Goal: Find specific page/section: Find specific page/section

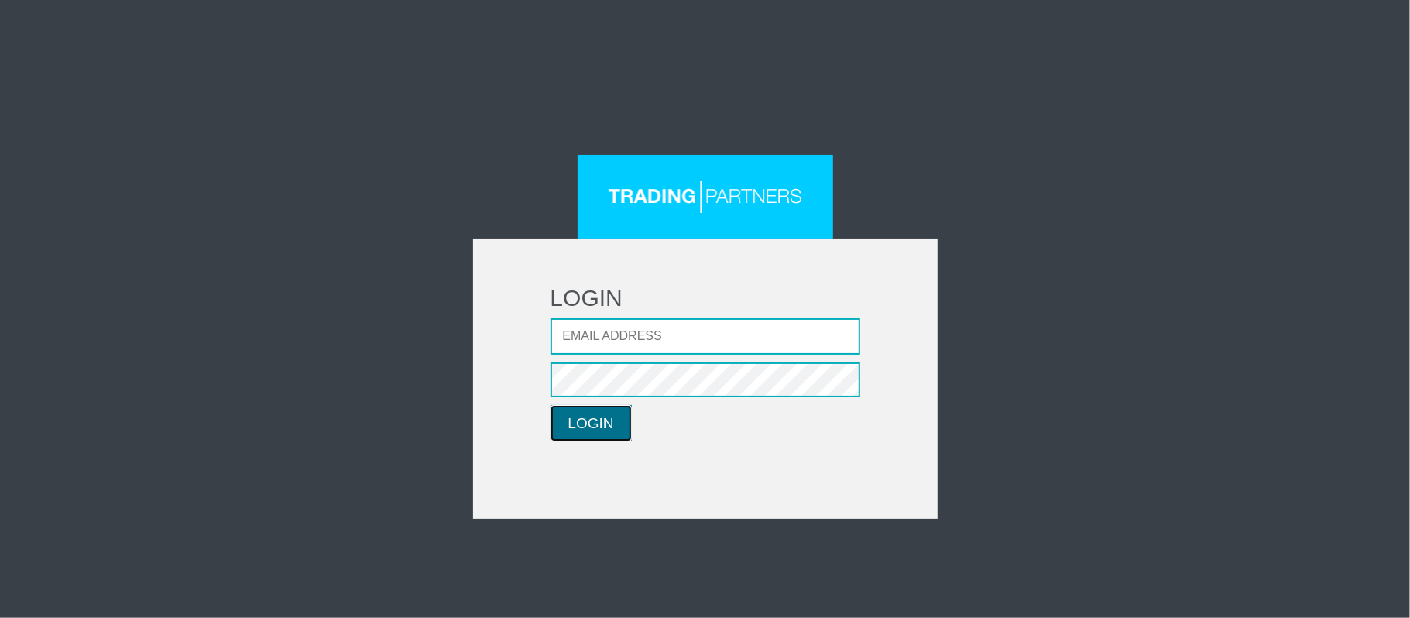
click at [604, 419] on button "LOGIN" at bounding box center [591, 423] width 81 height 36
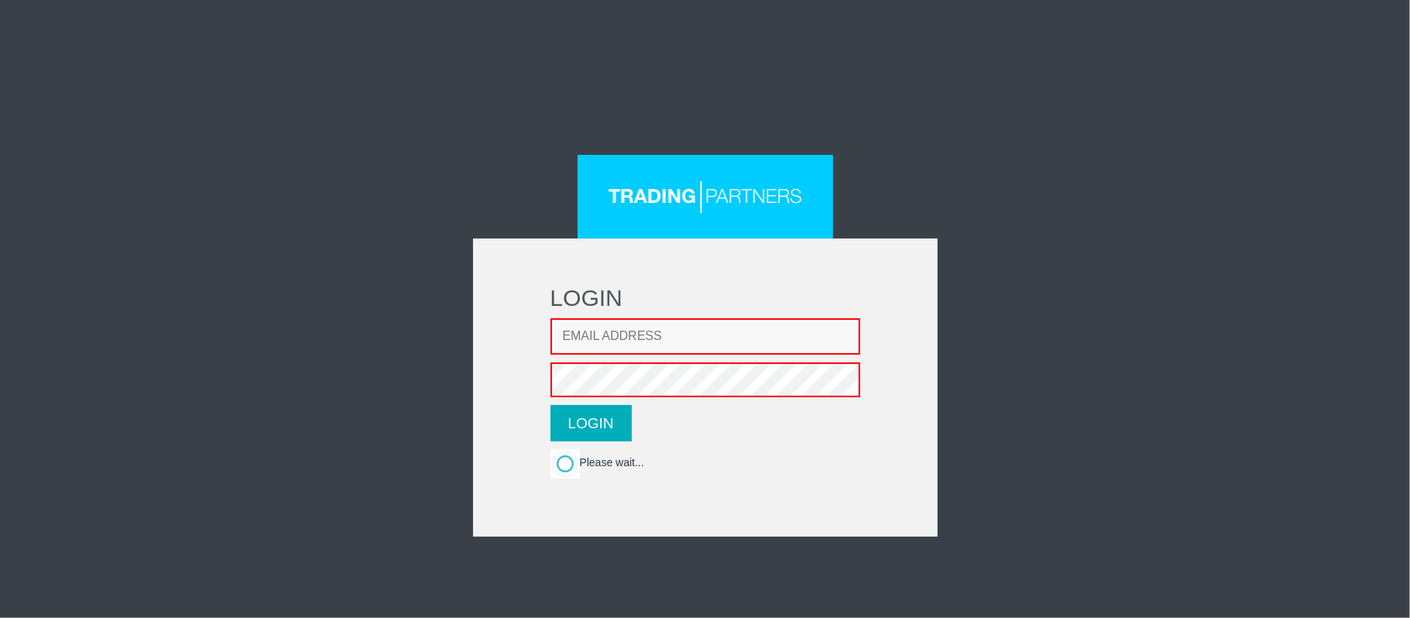
type input "thaolun1409@gmail.com"
click at [608, 434] on button "LOGIN" at bounding box center [591, 423] width 81 height 36
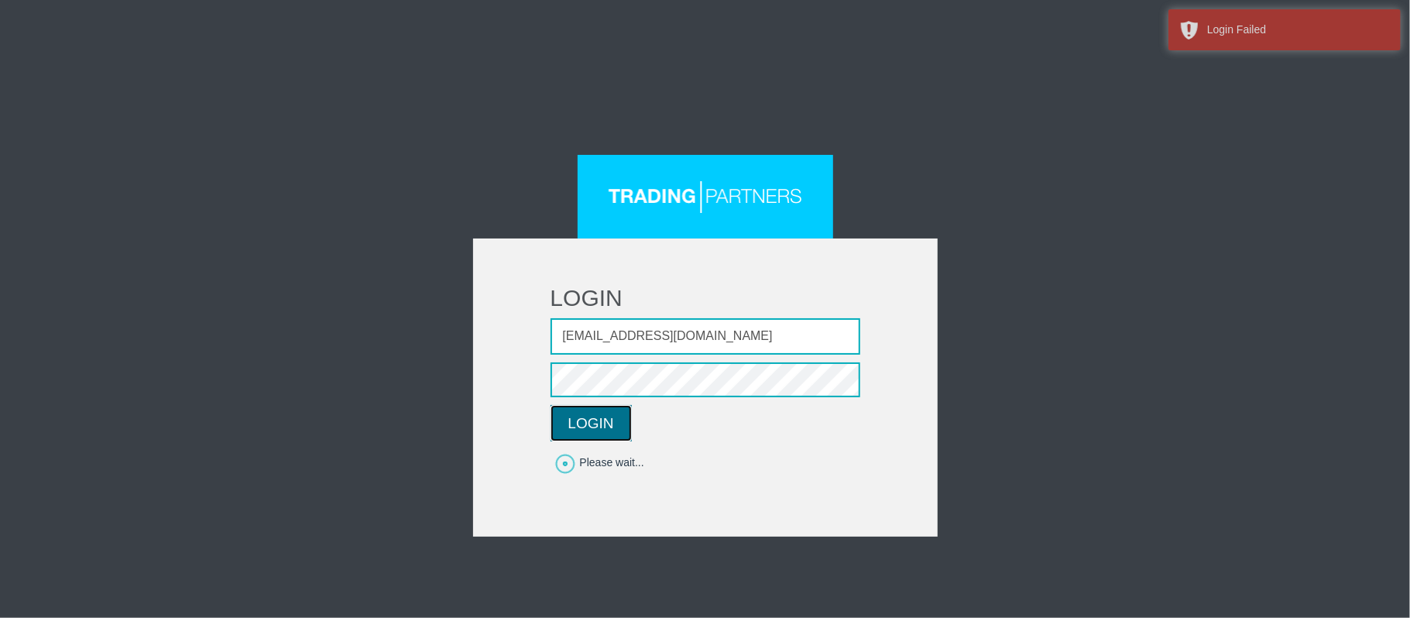
click at [606, 424] on button "LOGIN" at bounding box center [591, 423] width 81 height 36
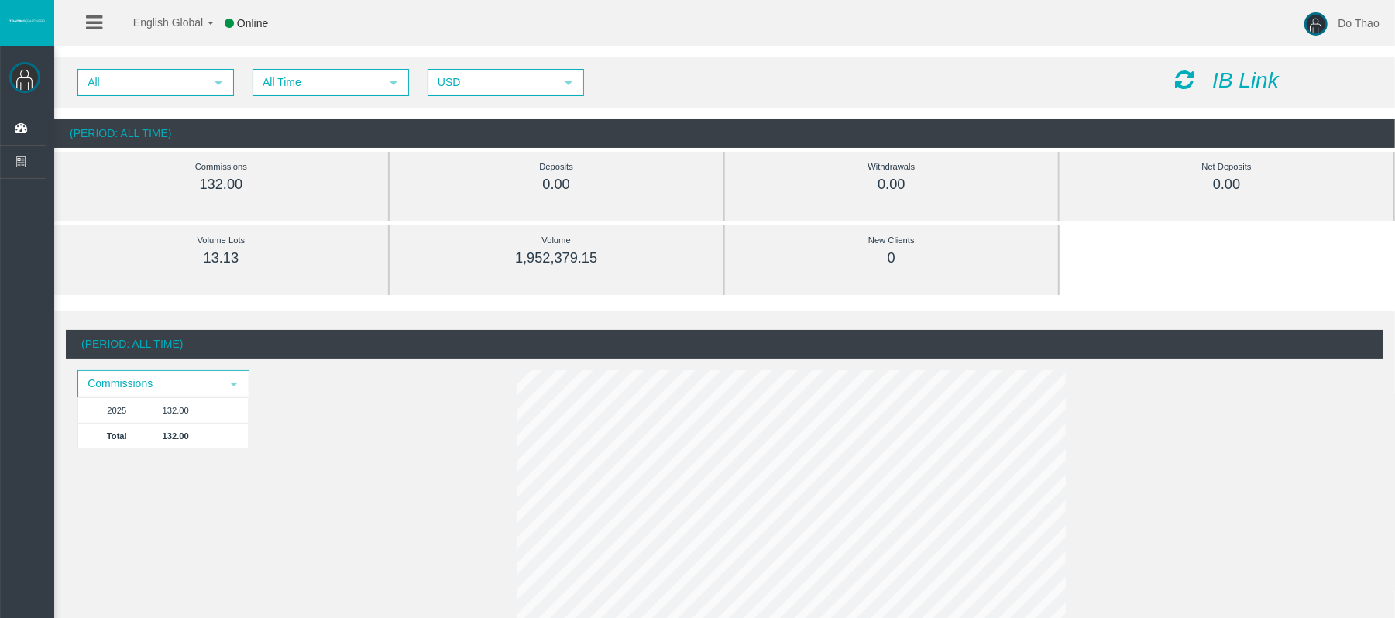
scroll to position [103, 0]
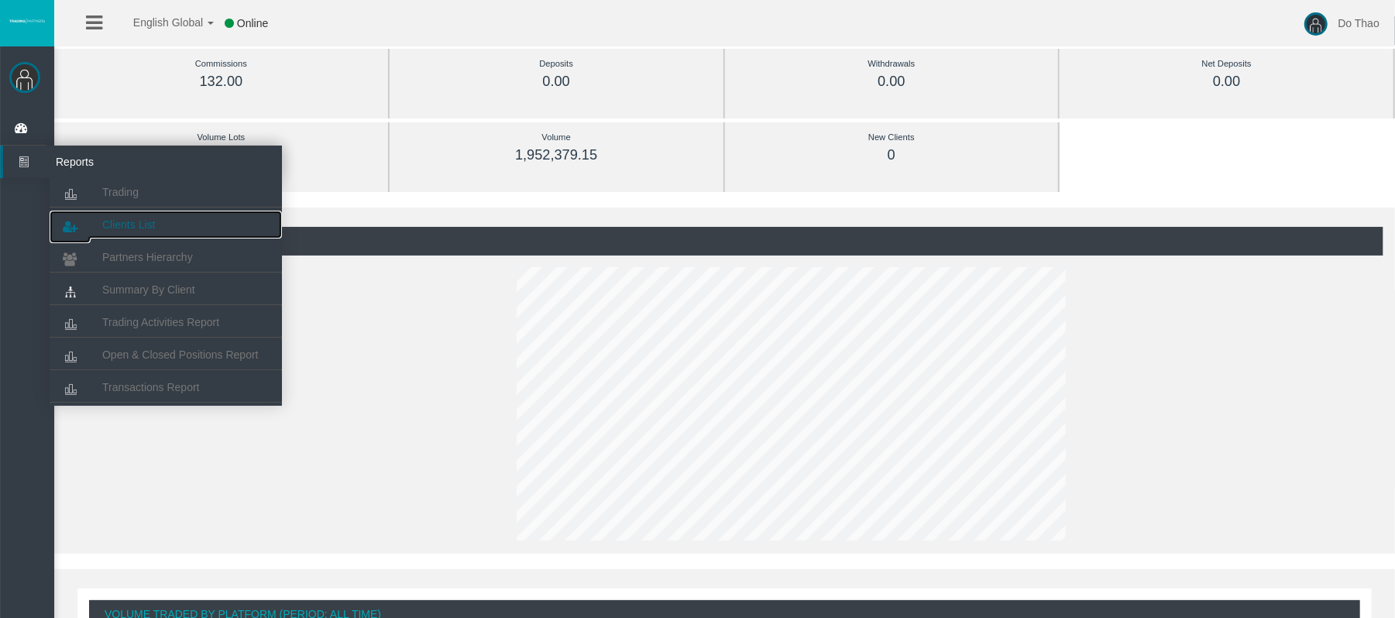
click at [91, 218] on link "Clients List" at bounding box center [166, 225] width 232 height 28
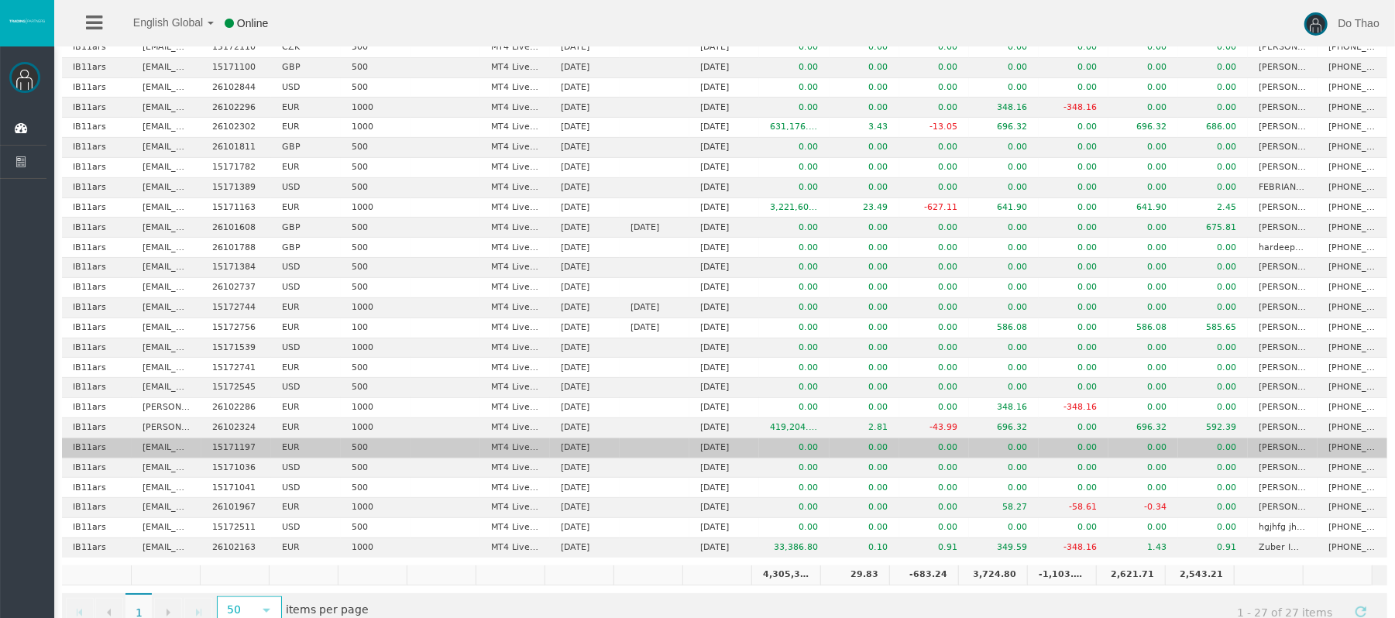
scroll to position [228, 0]
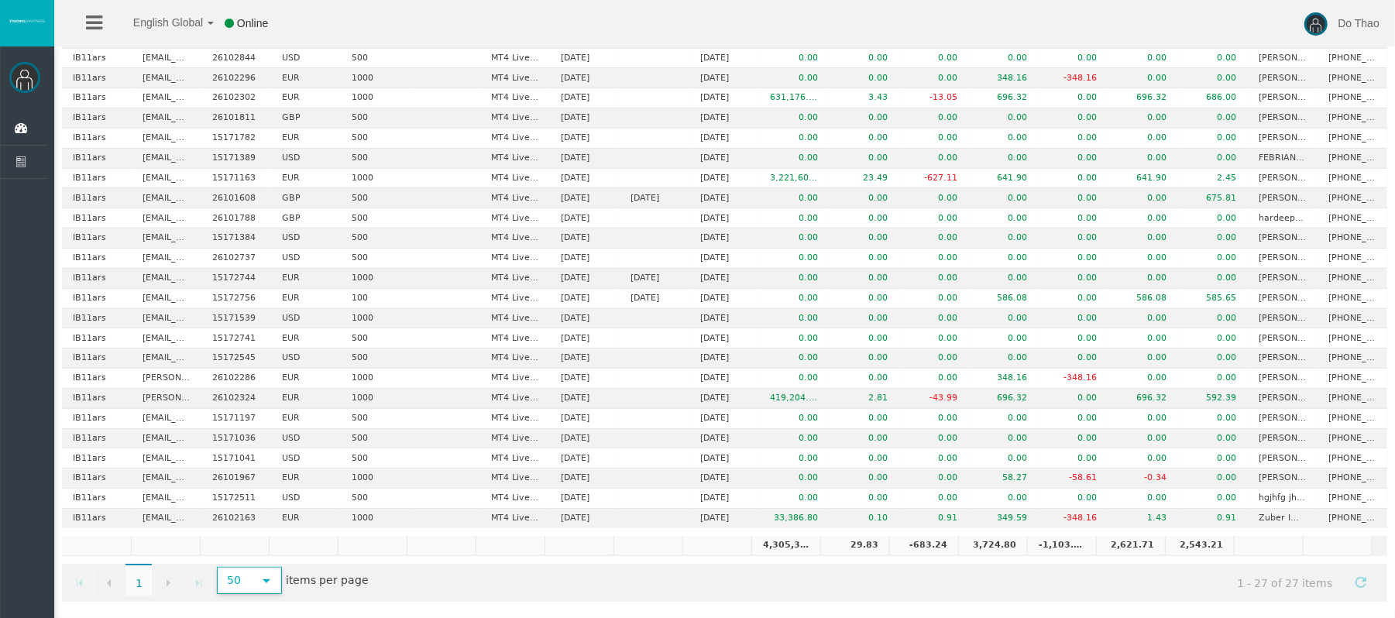
click at [252, 578] on span "50" at bounding box center [234, 580] width 33 height 24
click at [248, 527] on li "500" at bounding box center [250, 535] width 61 height 25
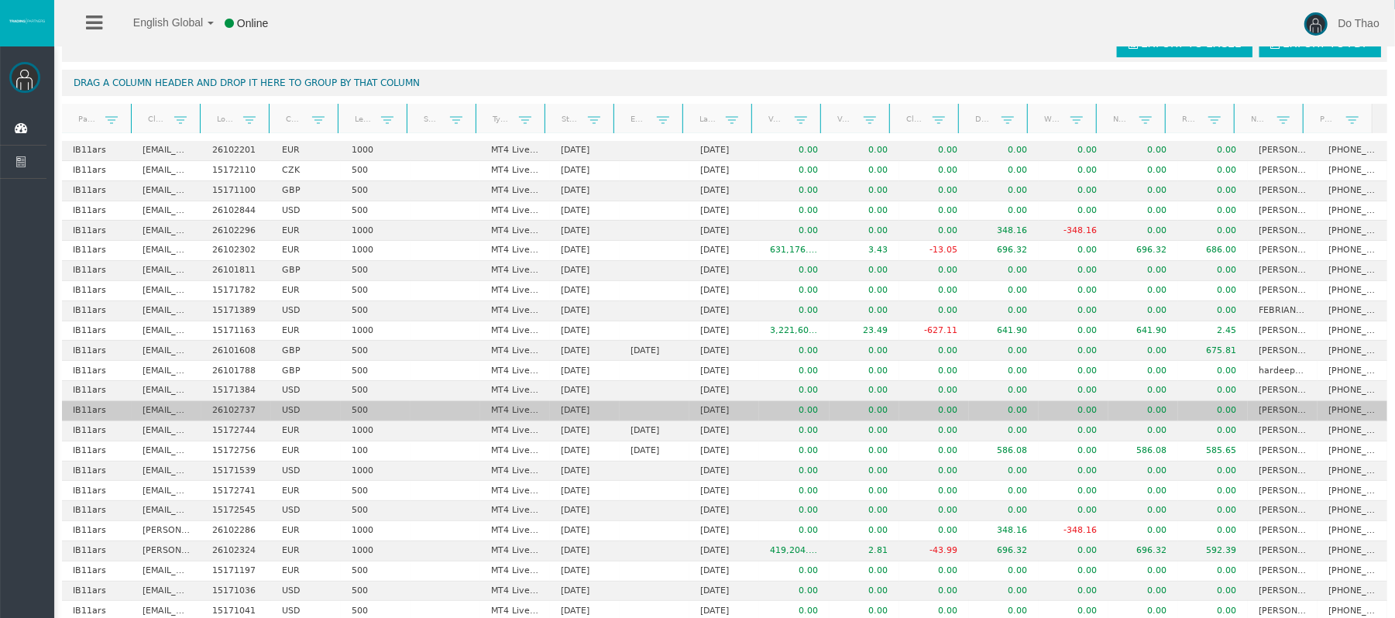
scroll to position [22, 0]
